Goal: Task Accomplishment & Management: Manage account settings

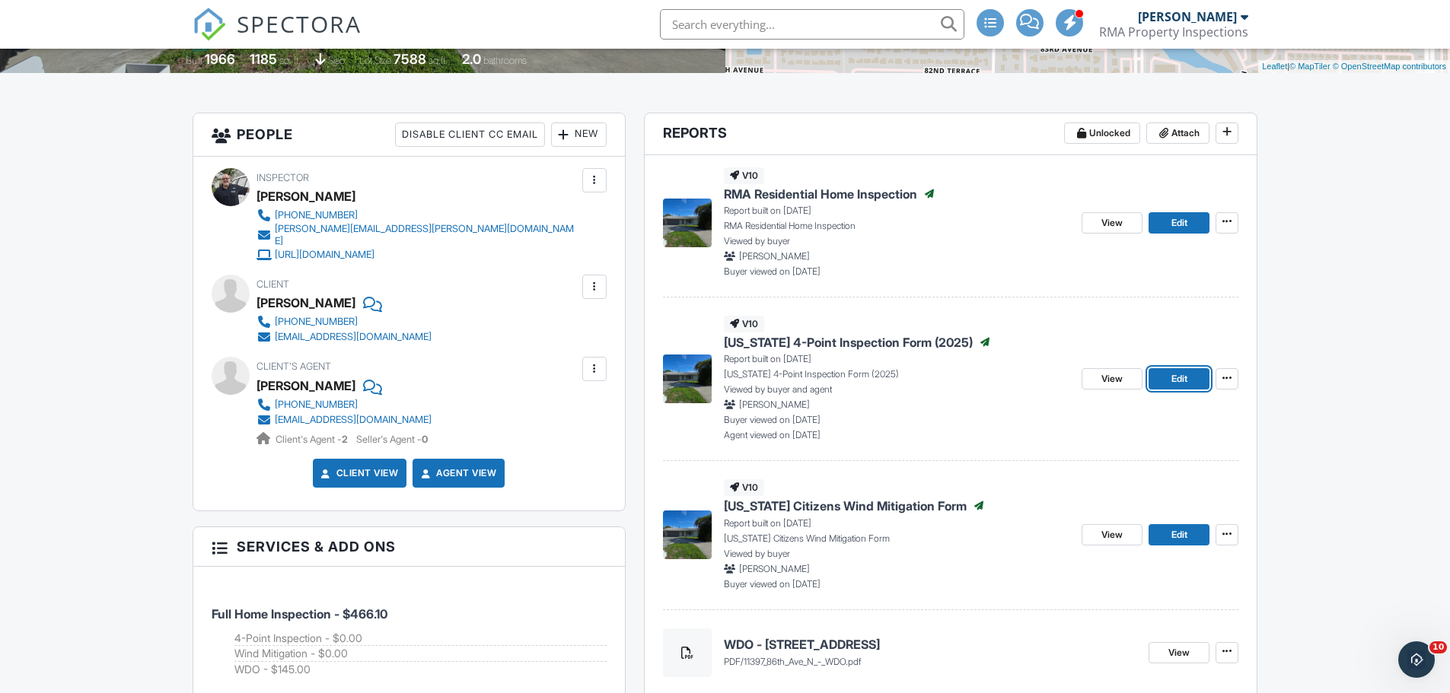
click at [1163, 375] on link "Edit" at bounding box center [1178, 378] width 61 height 21
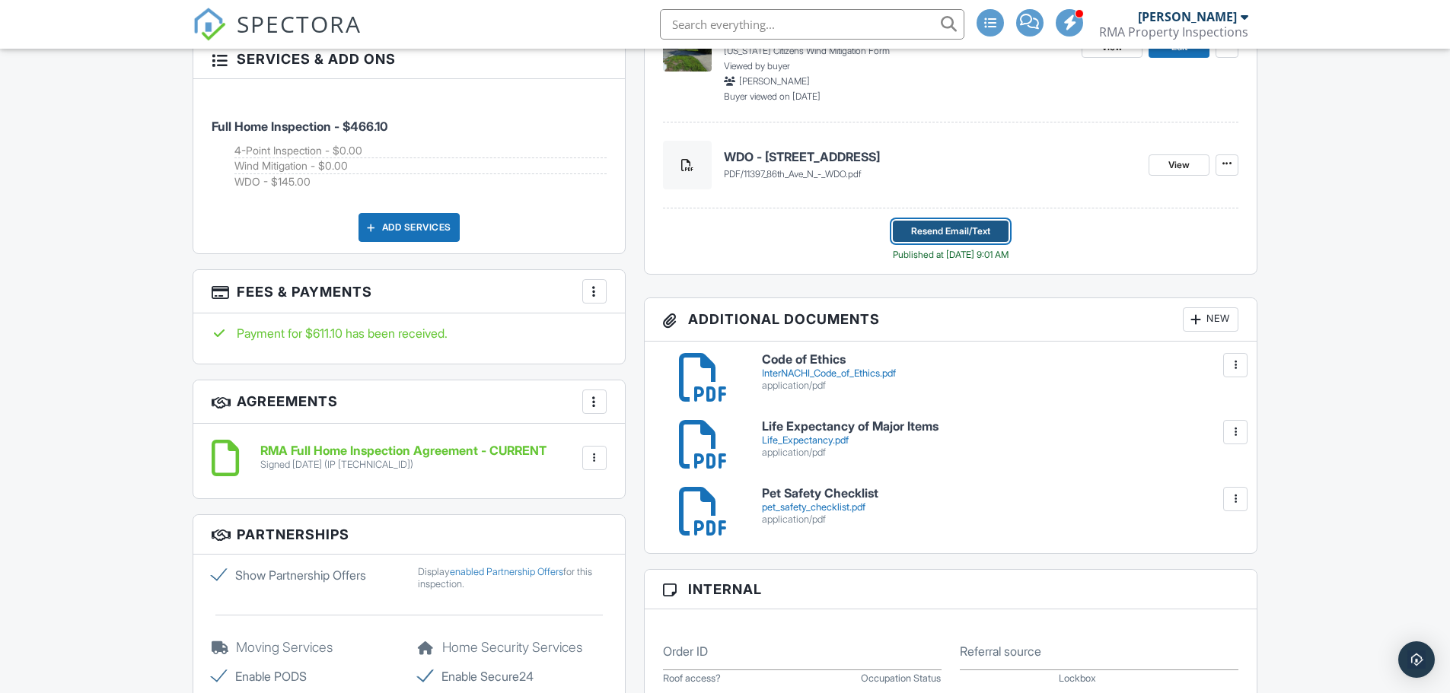
click at [972, 237] on span "Resend Email/Text" at bounding box center [950, 231] width 79 height 15
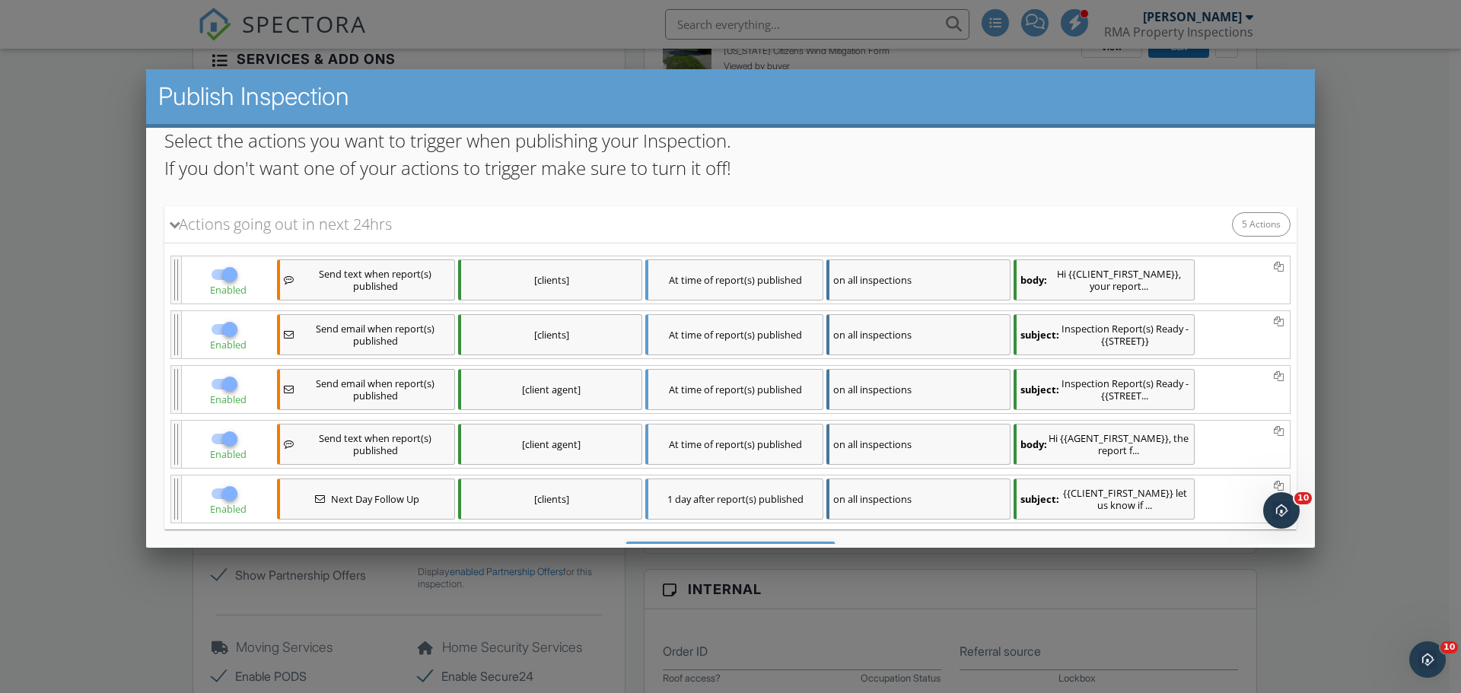
scroll to position [259, 0]
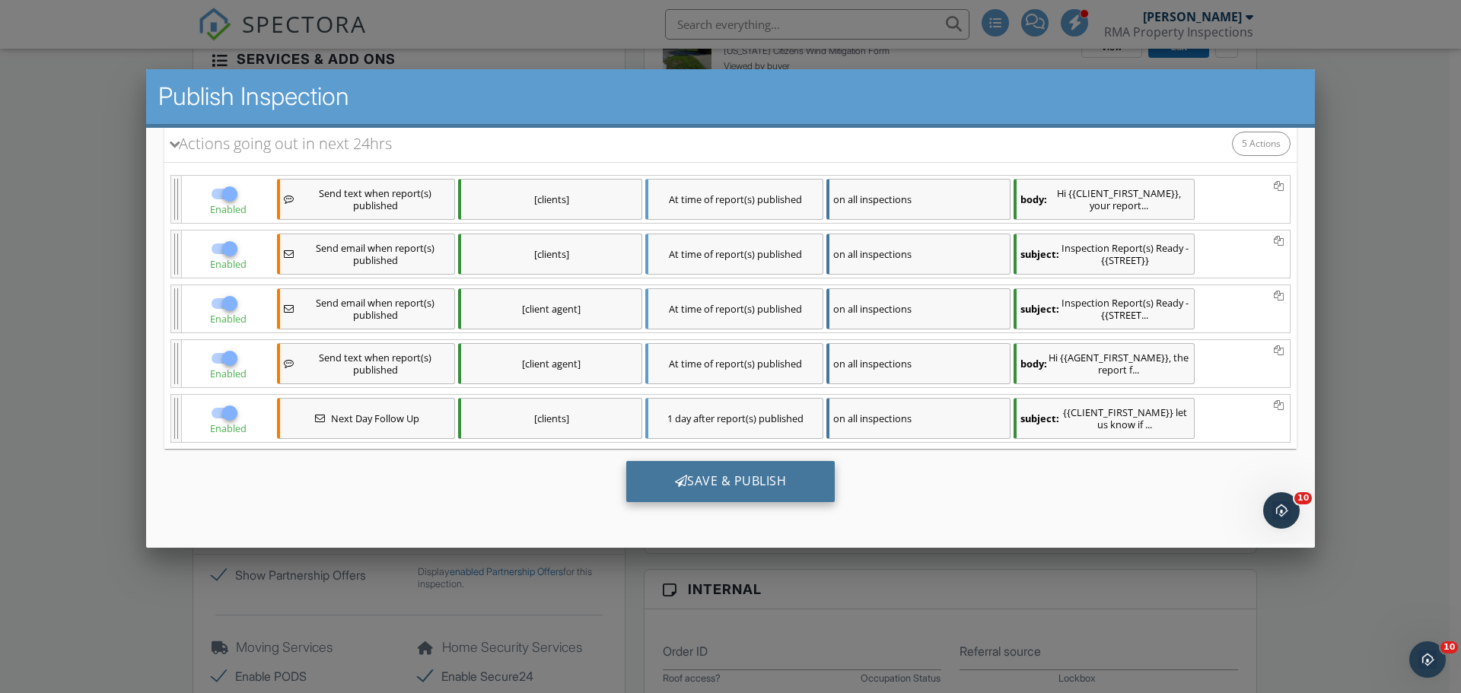
click at [763, 463] on div "Save & Publish" at bounding box center [730, 481] width 209 height 41
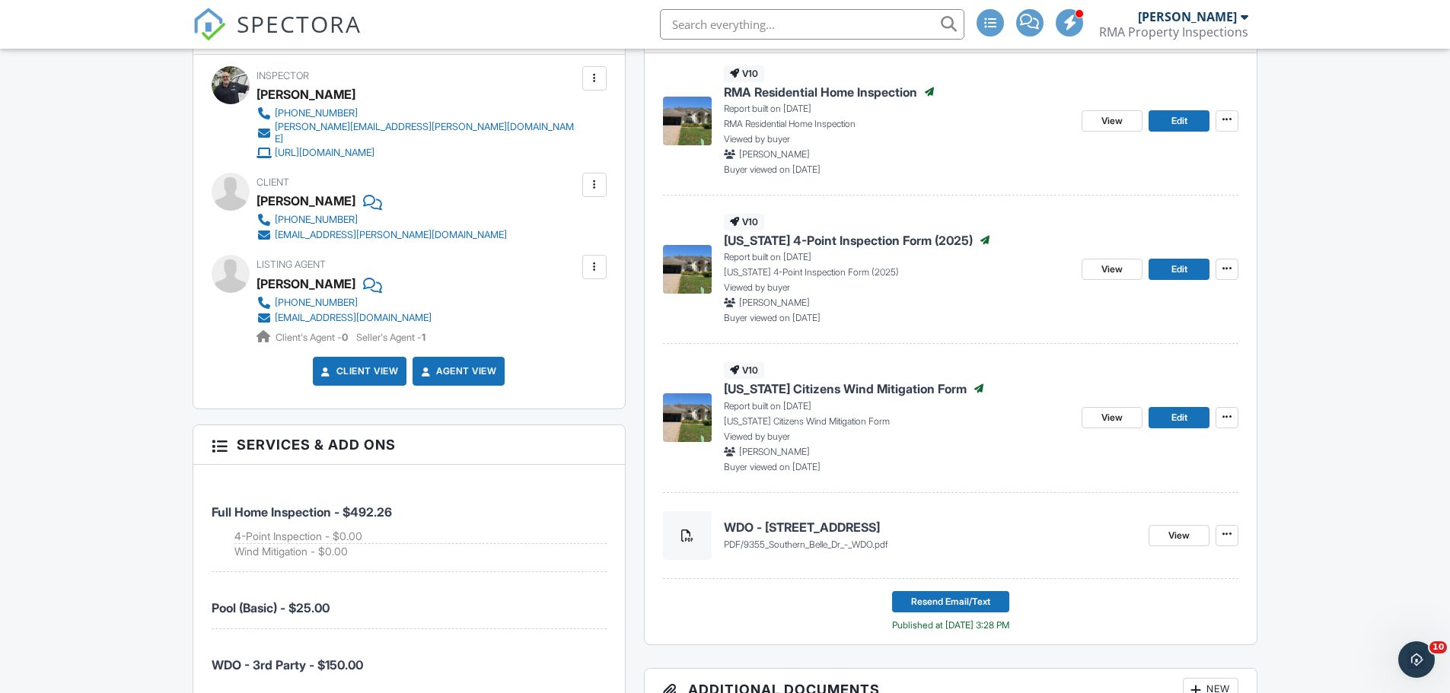
scroll to position [457, 0]
